Goal: Contribute content

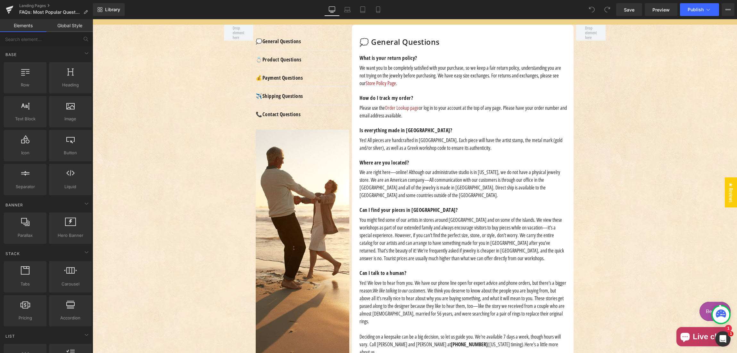
scroll to position [152, 0]
click at [429, 248] on p "You might find some of our artists in stores around [GEOGRAPHIC_DATA] and on so…" at bounding box center [463, 239] width 208 height 46
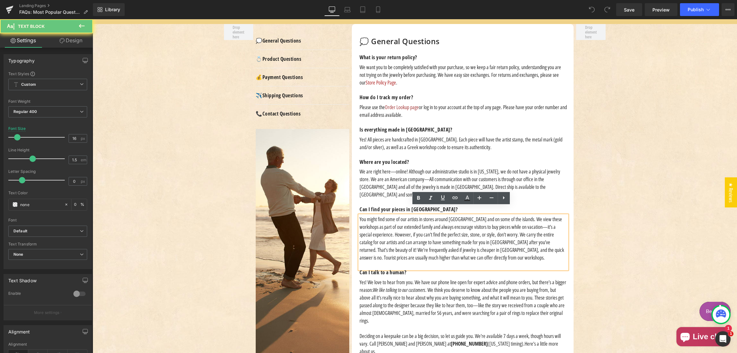
click at [433, 248] on p "You might find some of our artists in stores around [GEOGRAPHIC_DATA] and on so…" at bounding box center [463, 239] width 208 height 46
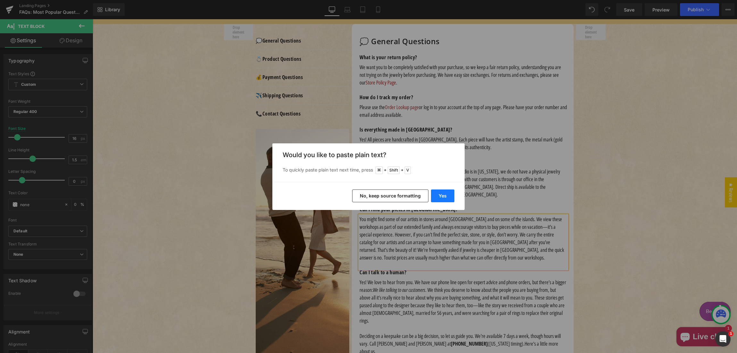
click at [442, 195] on button "Yes" at bounding box center [442, 196] width 23 height 13
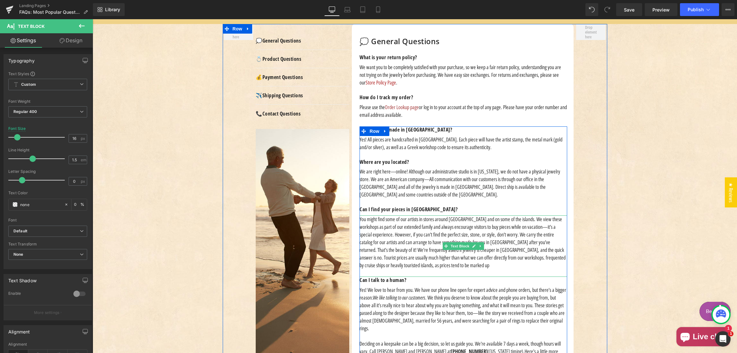
click at [425, 249] on p "You might find some of our artists in stores around [GEOGRAPHIC_DATA] and on so…" at bounding box center [463, 243] width 208 height 54
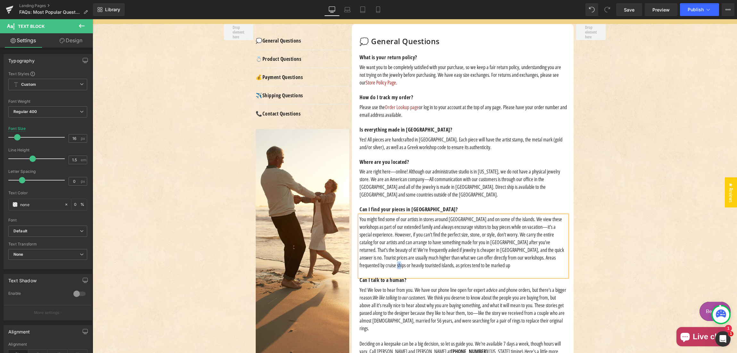
drag, startPoint x: 530, startPoint y: 250, endPoint x: 534, endPoint y: 250, distance: 3.5
click at [533, 250] on p "You might find some of our artists in stores around [GEOGRAPHIC_DATA] and on so…" at bounding box center [463, 243] width 208 height 54
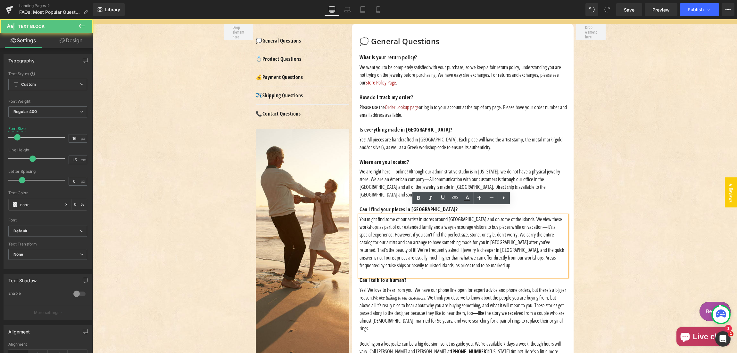
click at [533, 253] on p "You might find some of our artists in stores around [GEOGRAPHIC_DATA] and on so…" at bounding box center [463, 243] width 208 height 54
drag, startPoint x: 531, startPoint y: 250, endPoint x: 556, endPoint y: 251, distance: 25.0
click at [548, 250] on p "You might find some of our artists in stores around [GEOGRAPHIC_DATA] and on so…" at bounding box center [463, 243] width 208 height 54
drag, startPoint x: 544, startPoint y: 249, endPoint x: 550, endPoint y: 252, distance: 6.9
click at [549, 255] on p "You might find some of our artists in stores around [GEOGRAPHIC_DATA] and on so…" at bounding box center [463, 243] width 208 height 54
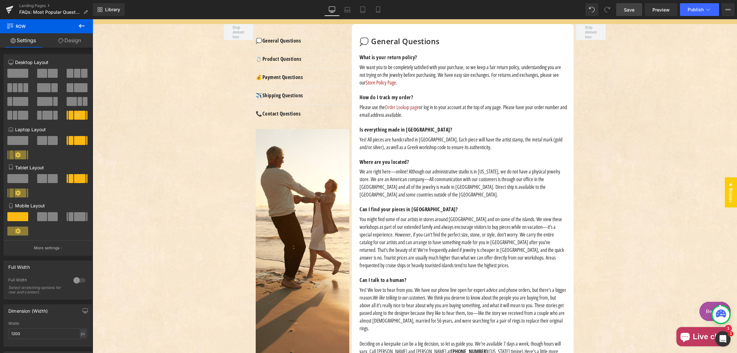
click at [633, 9] on span "Save" at bounding box center [629, 9] width 11 height 7
click at [660, 10] on span "Preview" at bounding box center [660, 9] width 17 height 7
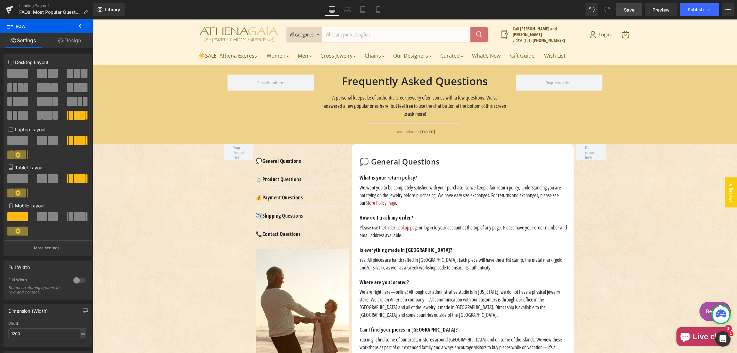
scroll to position [0, 0]
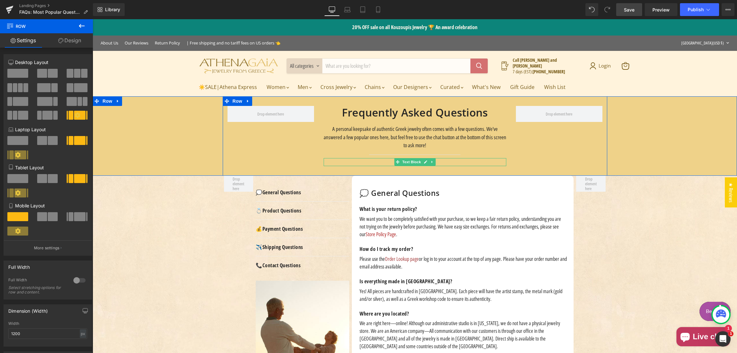
click at [447, 161] on p "Last updated: [DATE]" at bounding box center [414, 163] width 183 height 6
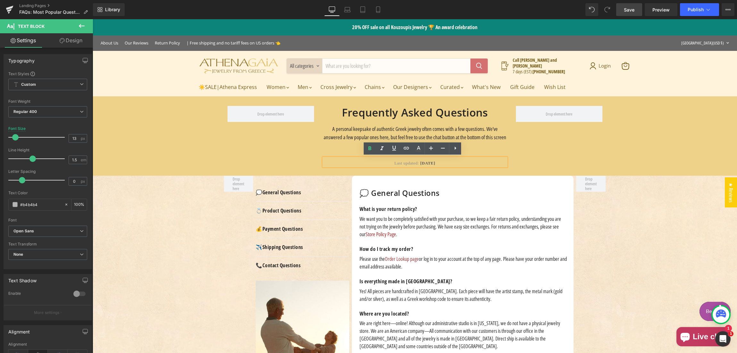
click at [420, 162] on span "[DATE]" at bounding box center [427, 163] width 15 height 5
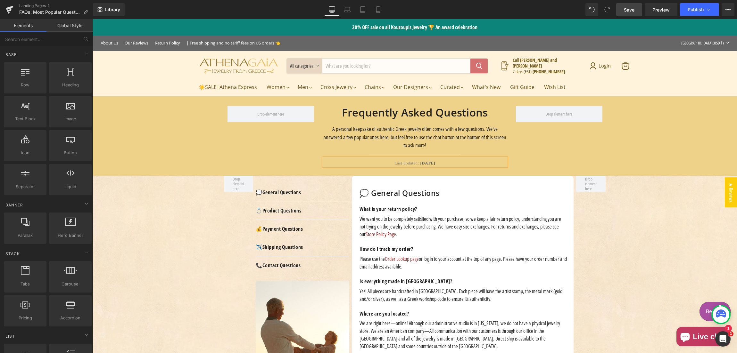
click at [692, 8] on span "Publish" at bounding box center [695, 9] width 16 height 5
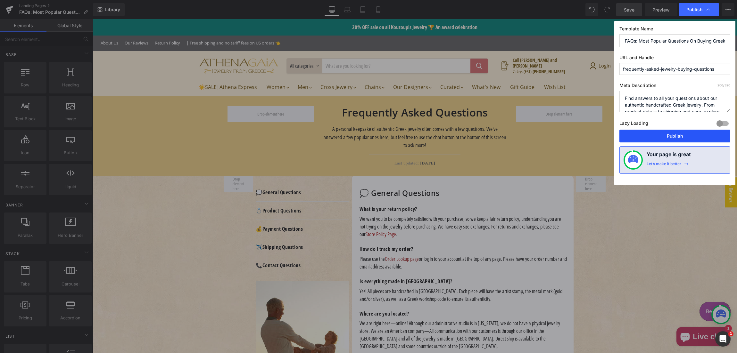
click at [675, 136] on button "Publish" at bounding box center [674, 136] width 111 height 13
